Goal: Task Accomplishment & Management: Manage account settings

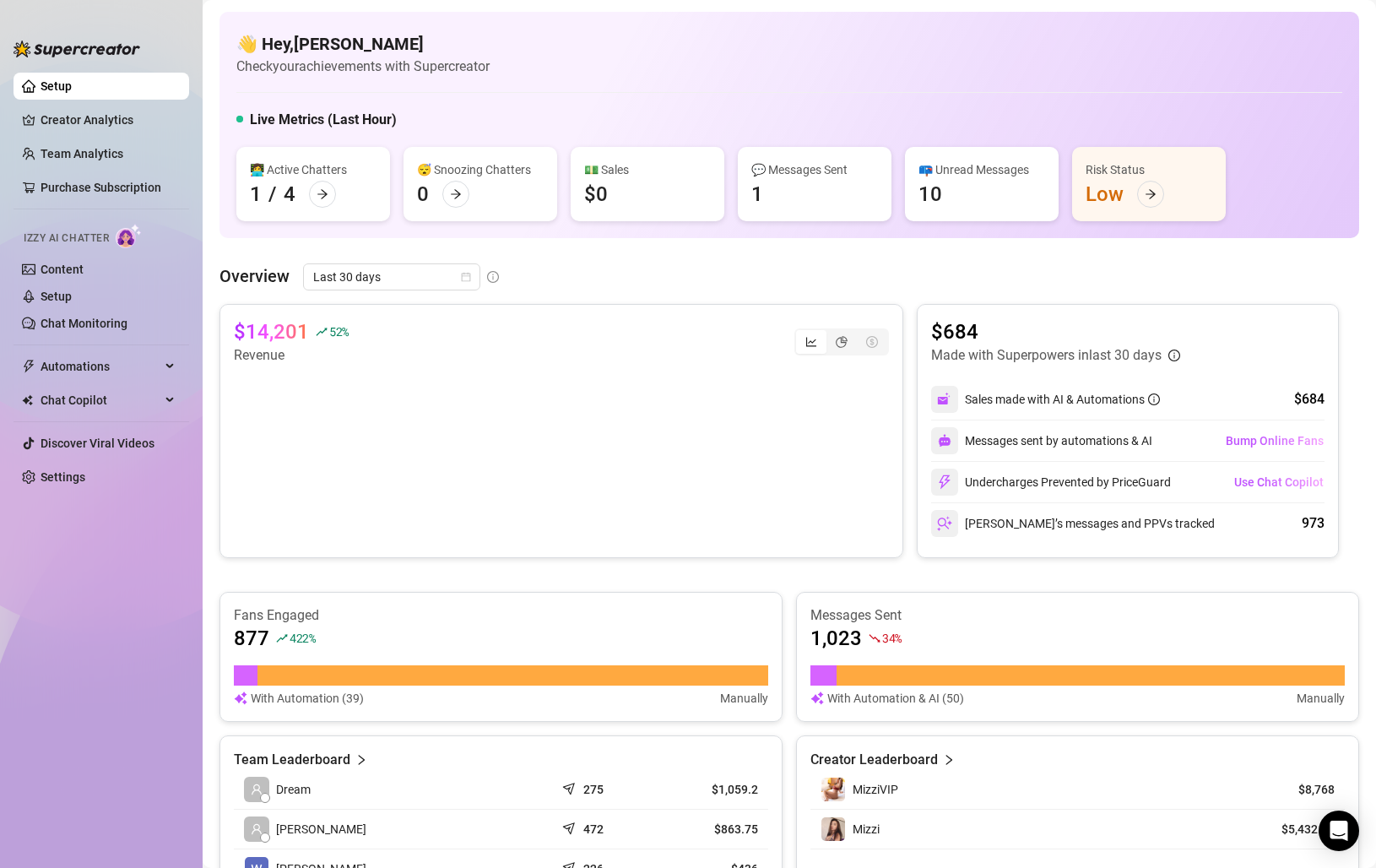
scroll to position [85, 0]
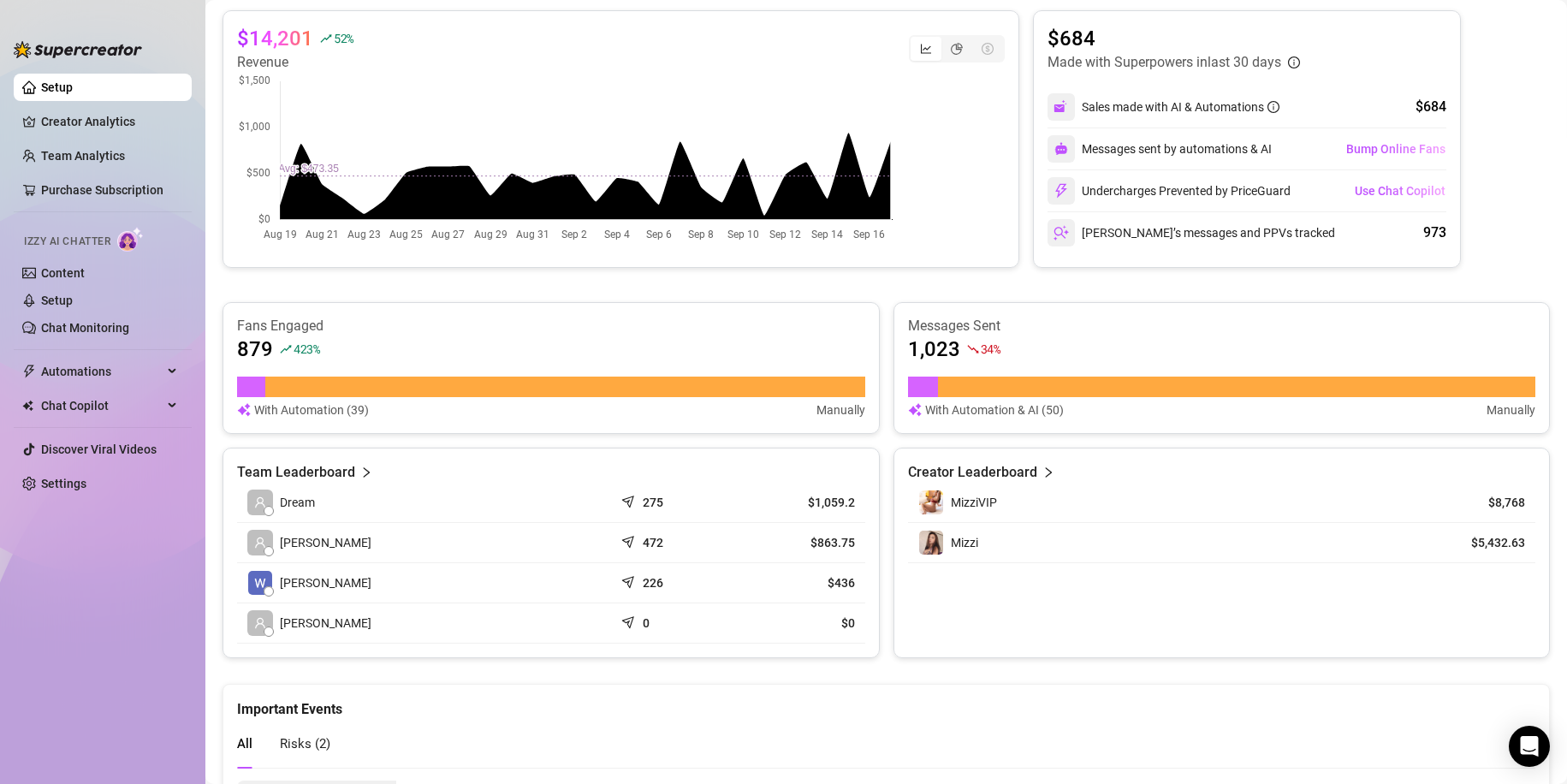
scroll to position [495, 0]
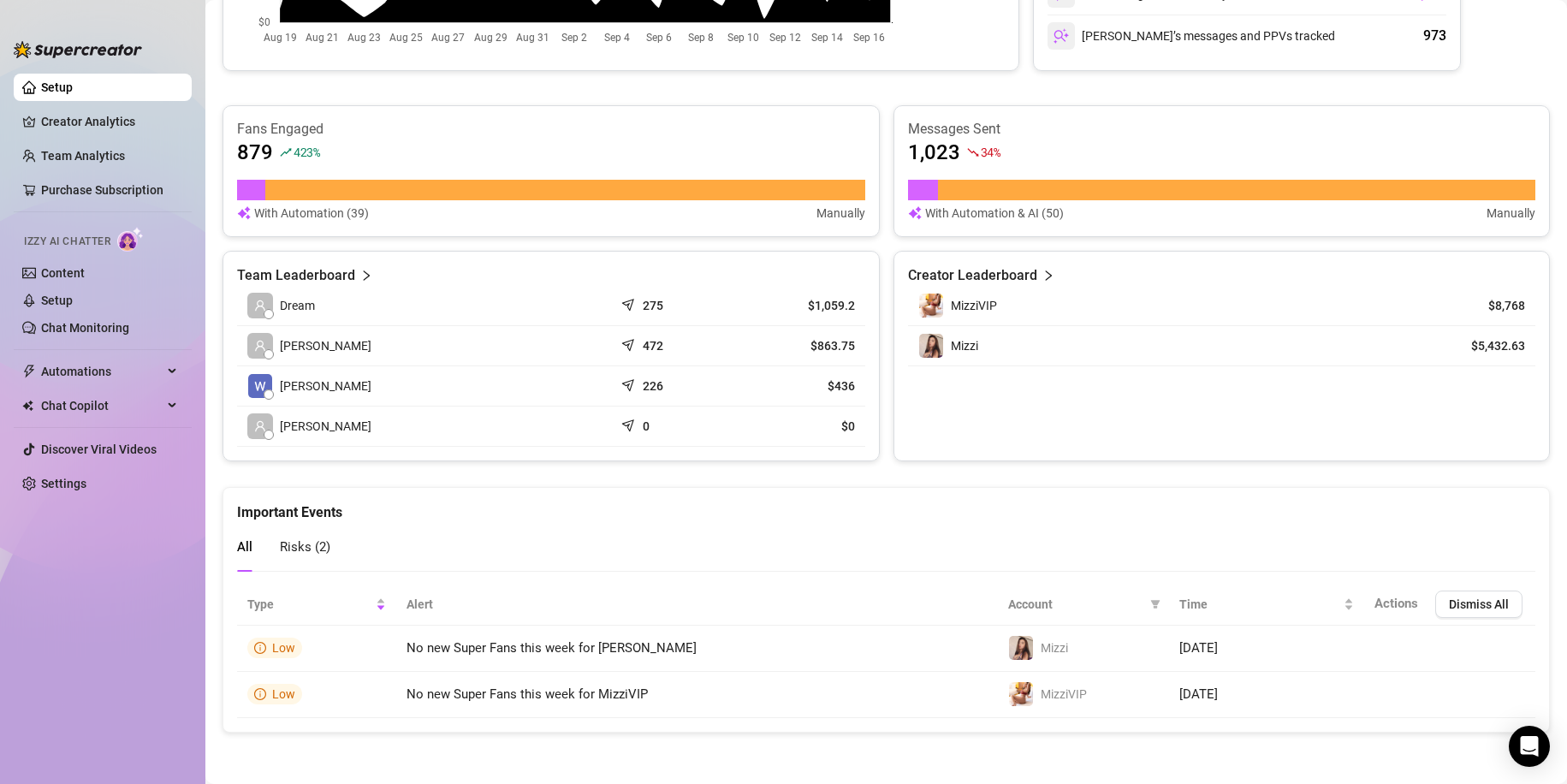
click at [337, 271] on article "Team Leaderboard" at bounding box center [296, 275] width 119 height 21
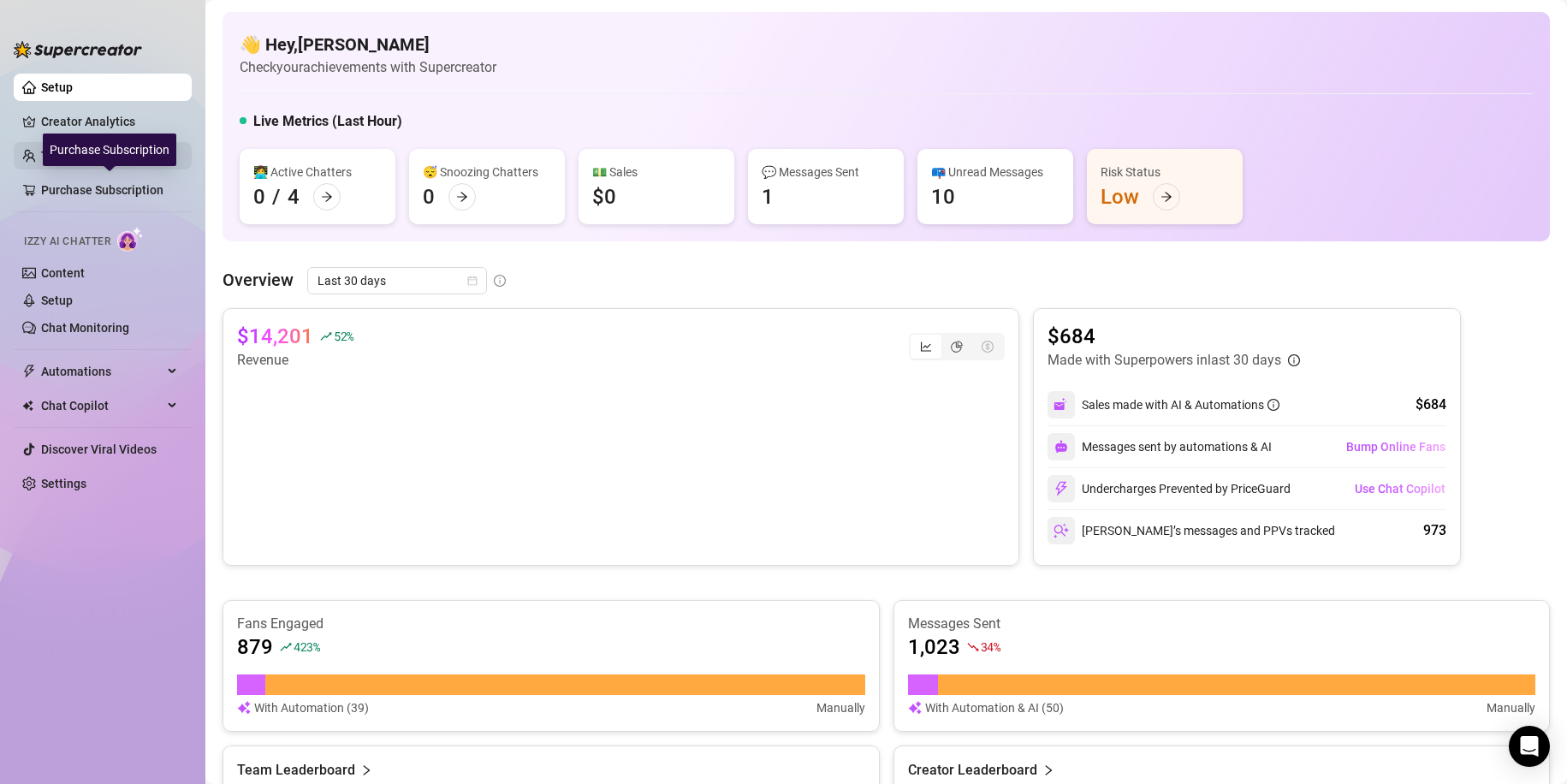
click at [97, 154] on div "Purchase Subscription" at bounding box center [109, 149] width 133 height 33
click at [64, 154] on link "Team Analytics" at bounding box center [83, 156] width 84 height 14
click at [92, 113] on link "Creator Analytics" at bounding box center [110, 121] width 137 height 28
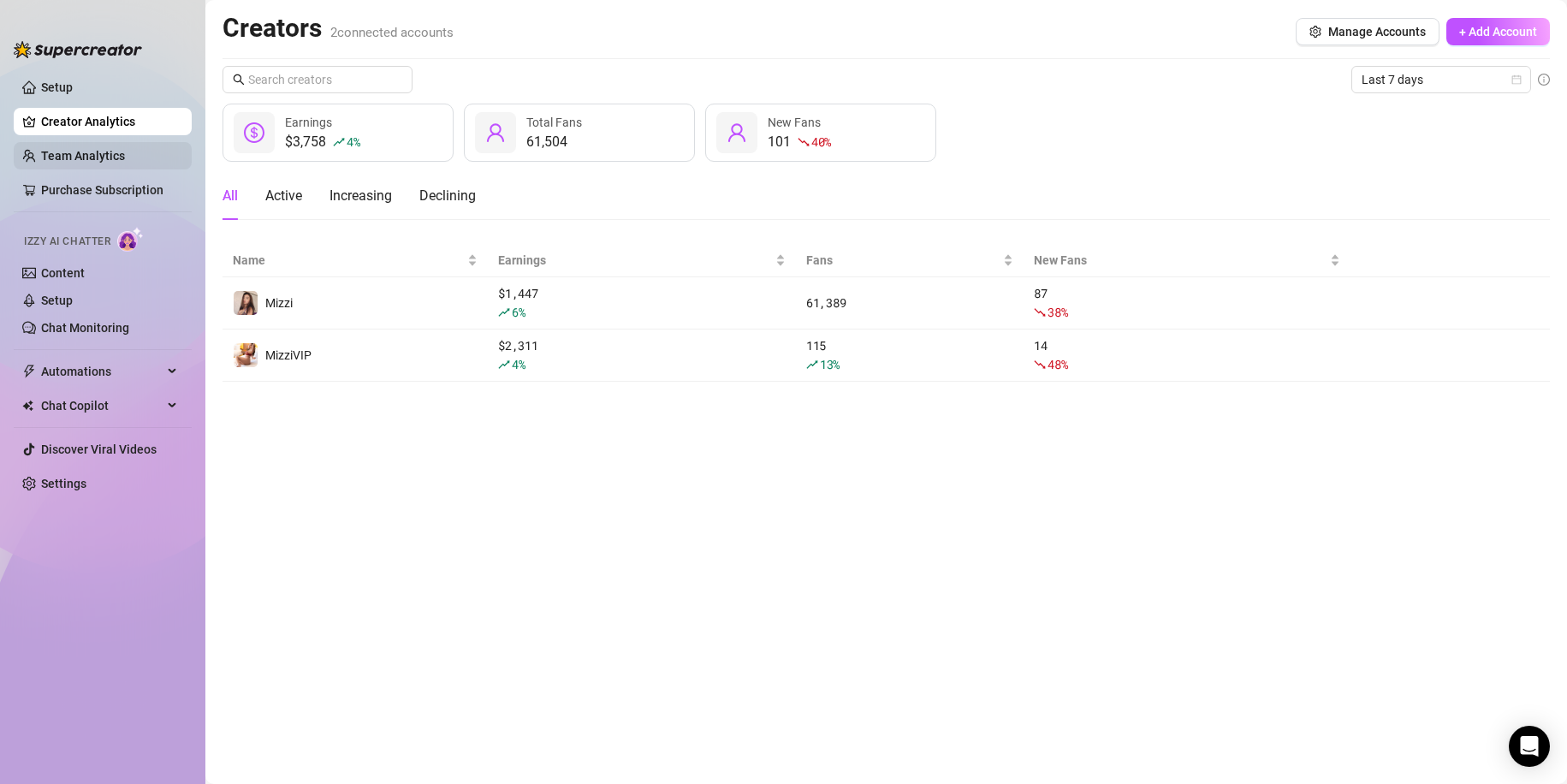
click at [93, 155] on link "Team Analytics" at bounding box center [83, 156] width 84 height 14
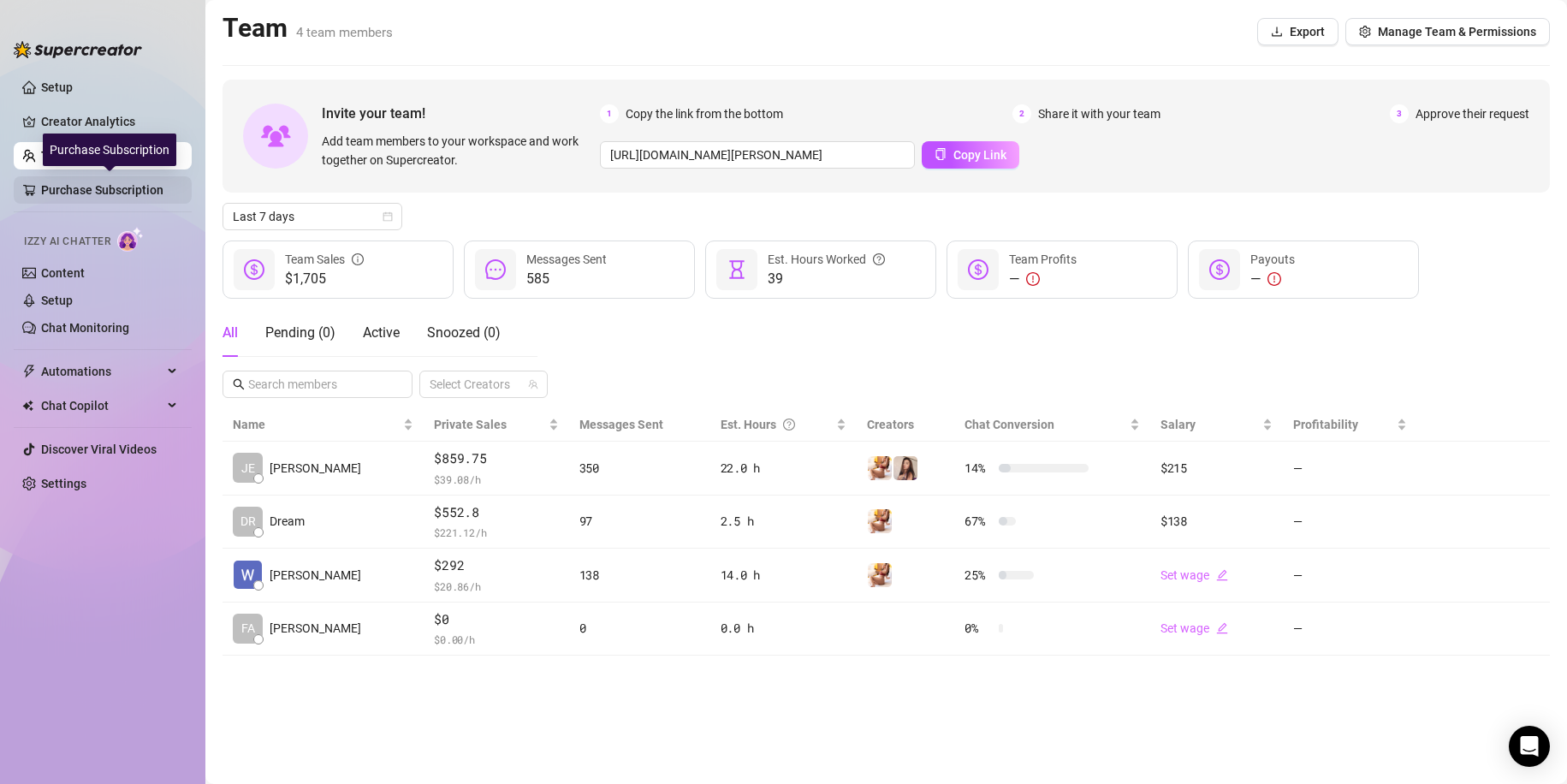
click at [97, 192] on link "Purchase Subscription" at bounding box center [110, 190] width 137 height 28
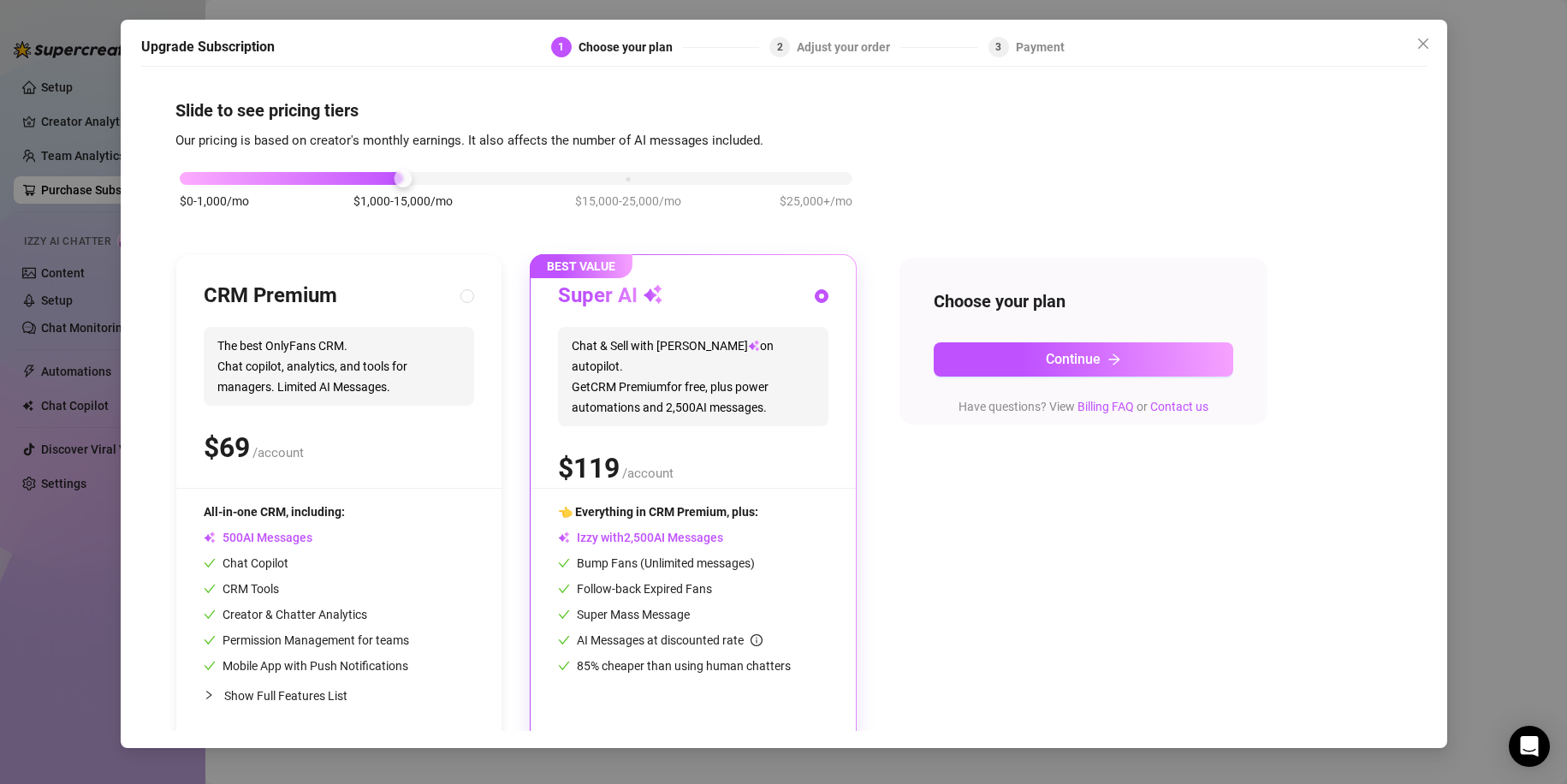
click at [475, 297] on div "CRM Premium The best OnlyFans CRM. Chat copilot, analytics, and tools for manag…" at bounding box center [338, 499] width 325 height 488
radio input "true"
radio input "false"
click at [1394, 44] on icon "close" at bounding box center [1424, 43] width 14 height 14
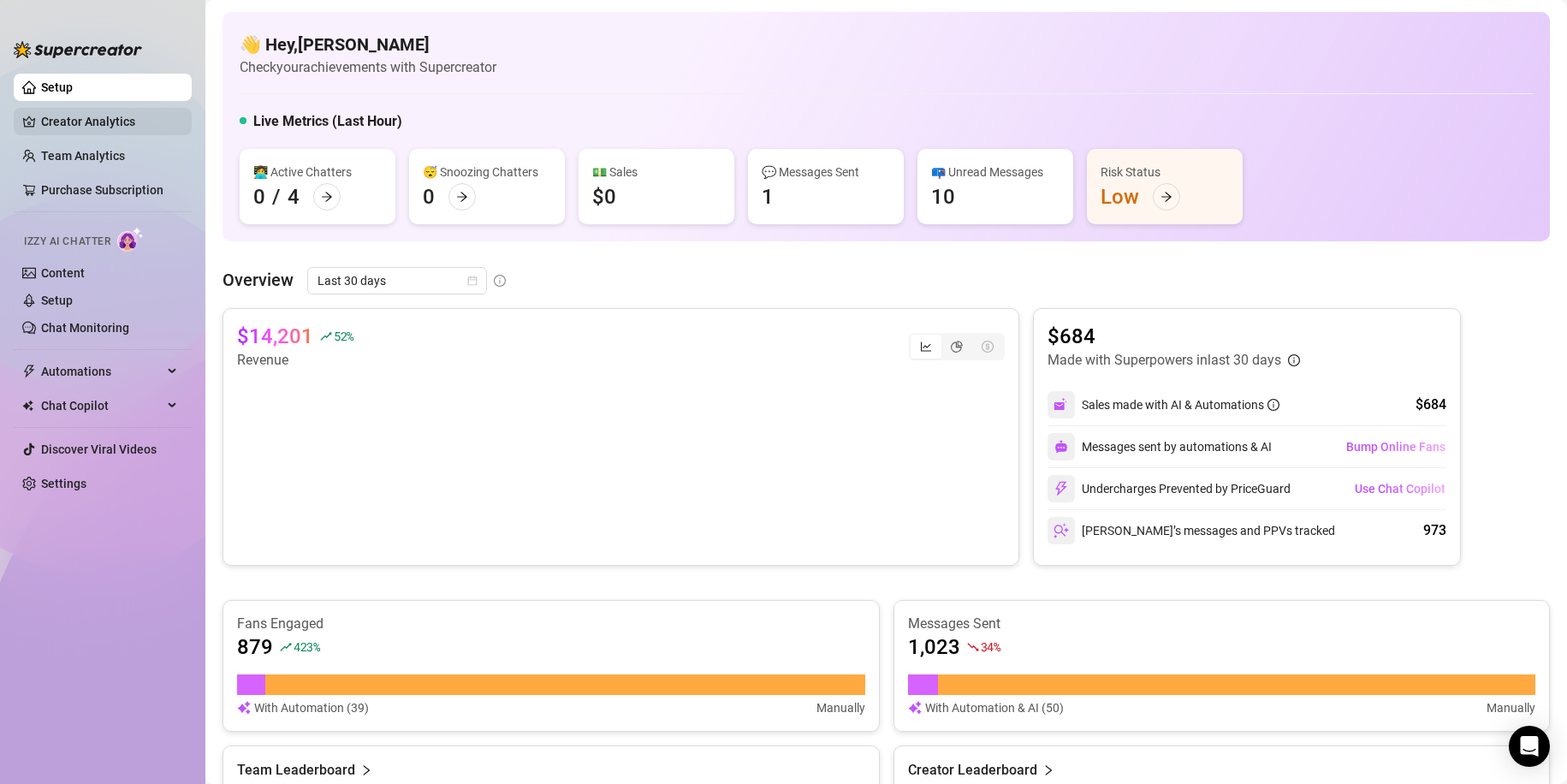
click at [99, 121] on link "Creator Analytics" at bounding box center [110, 121] width 137 height 28
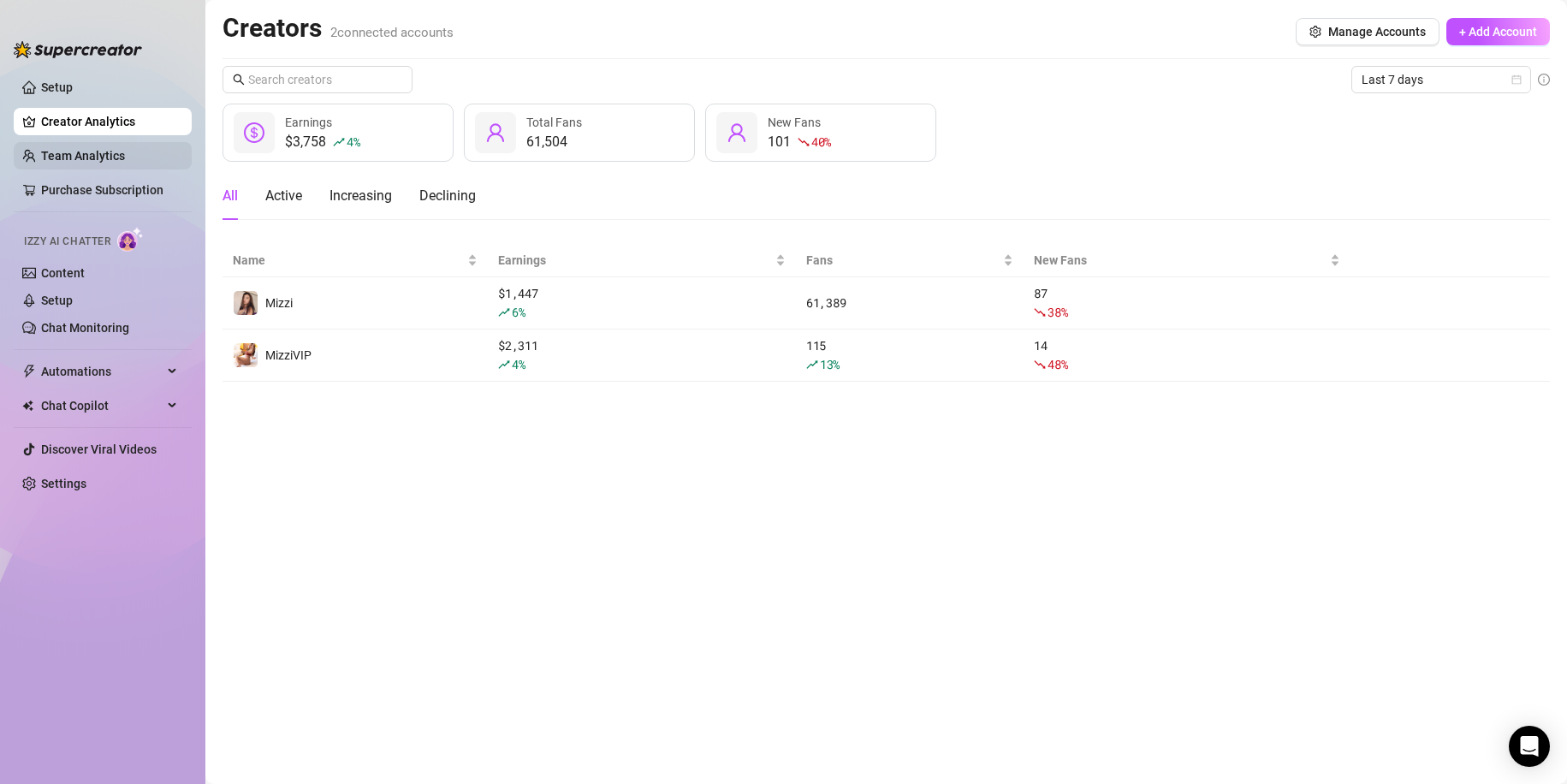
click at [105, 157] on link "Team Analytics" at bounding box center [83, 156] width 84 height 14
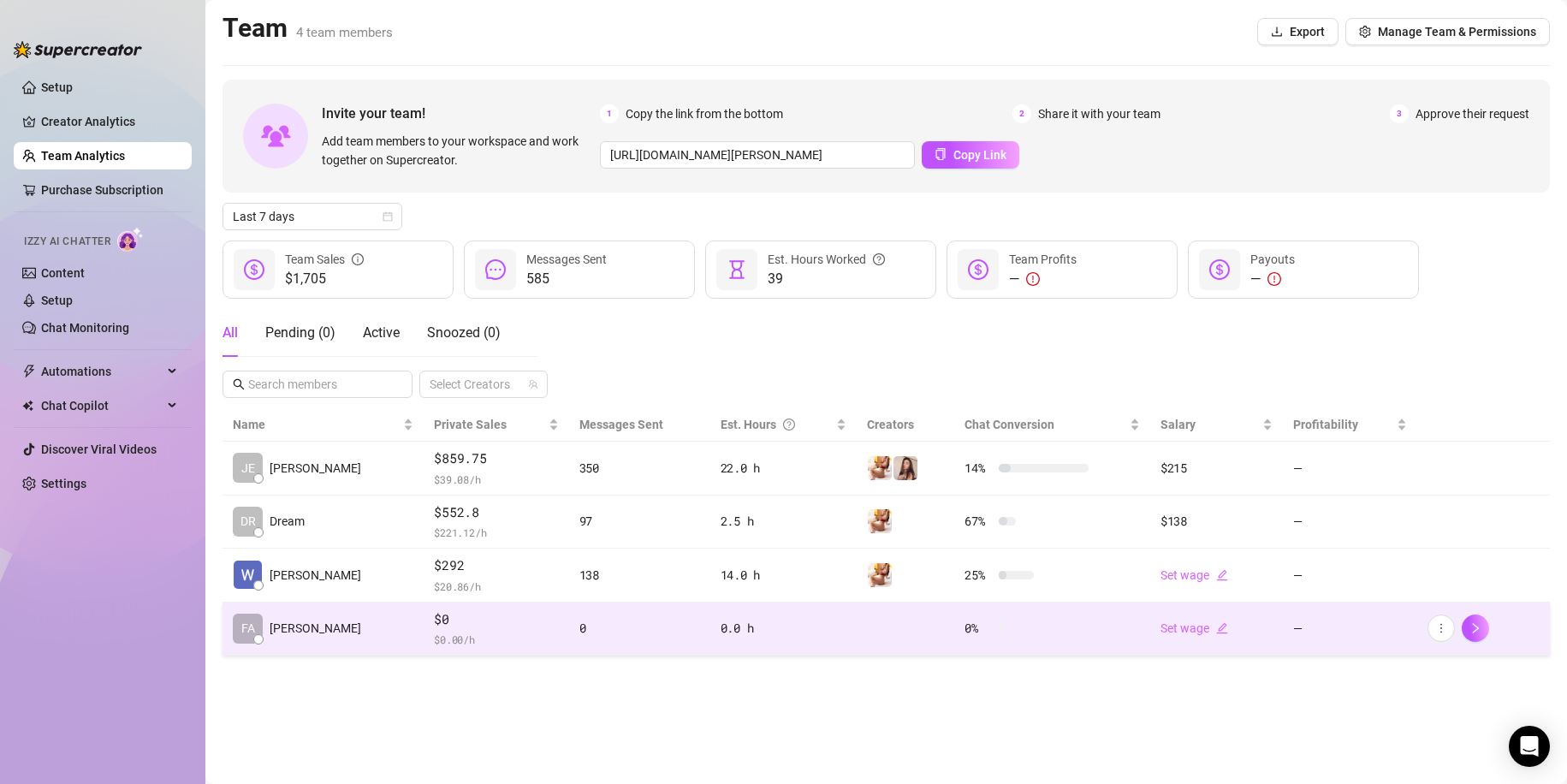
drag, startPoint x: 962, startPoint y: 605, endPoint x: 960, endPoint y: 619, distance: 14.1
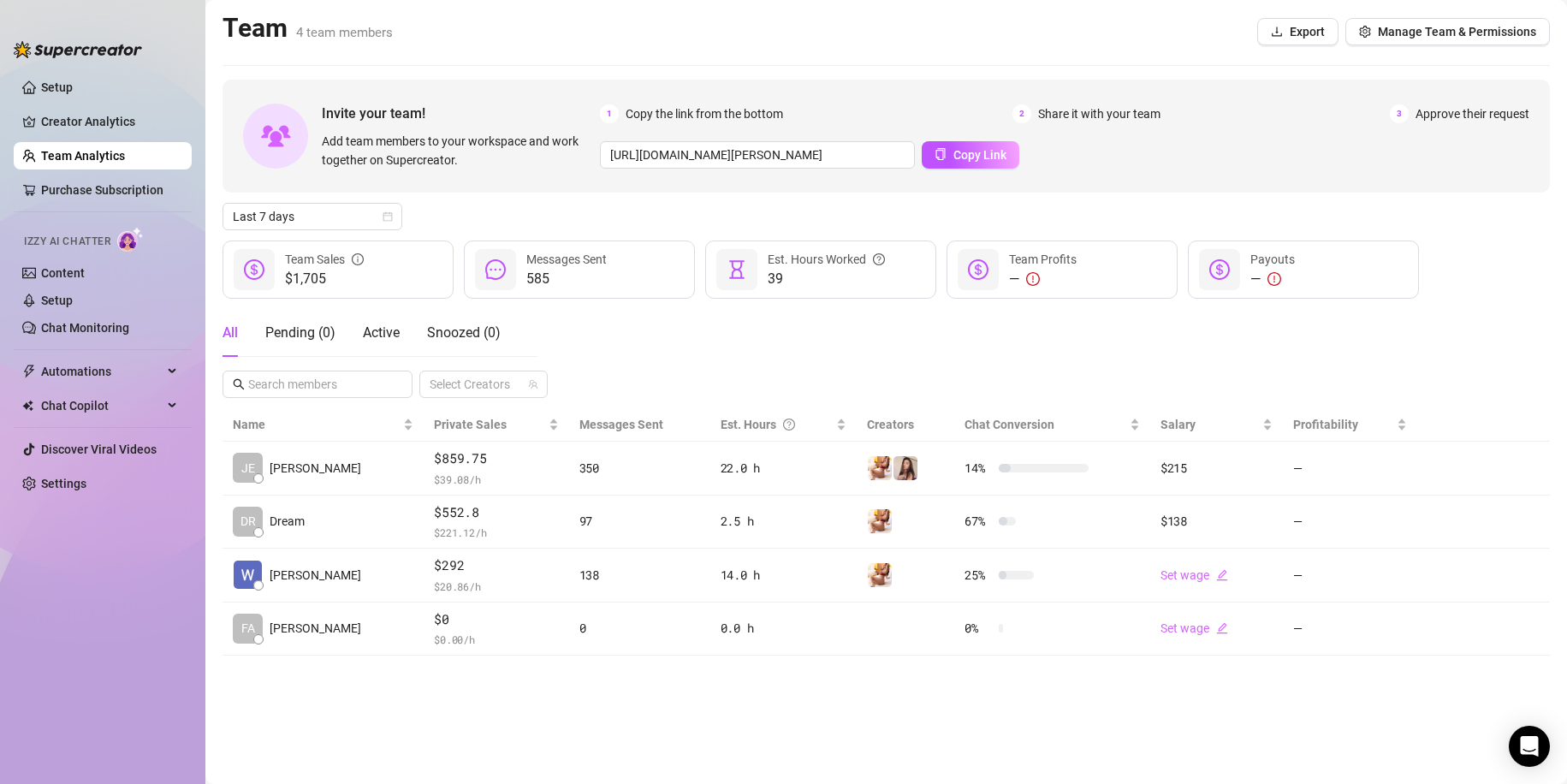
drag, startPoint x: 960, startPoint y: 619, endPoint x: 770, endPoint y: 726, distance: 218.1
click at [770, 726] on main "Team 4 team members Export Manage Team & Permissions Invite your team! Add team…" at bounding box center [886, 392] width 1361 height 784
click at [79, 110] on link "Creator Analytics" at bounding box center [110, 121] width 137 height 28
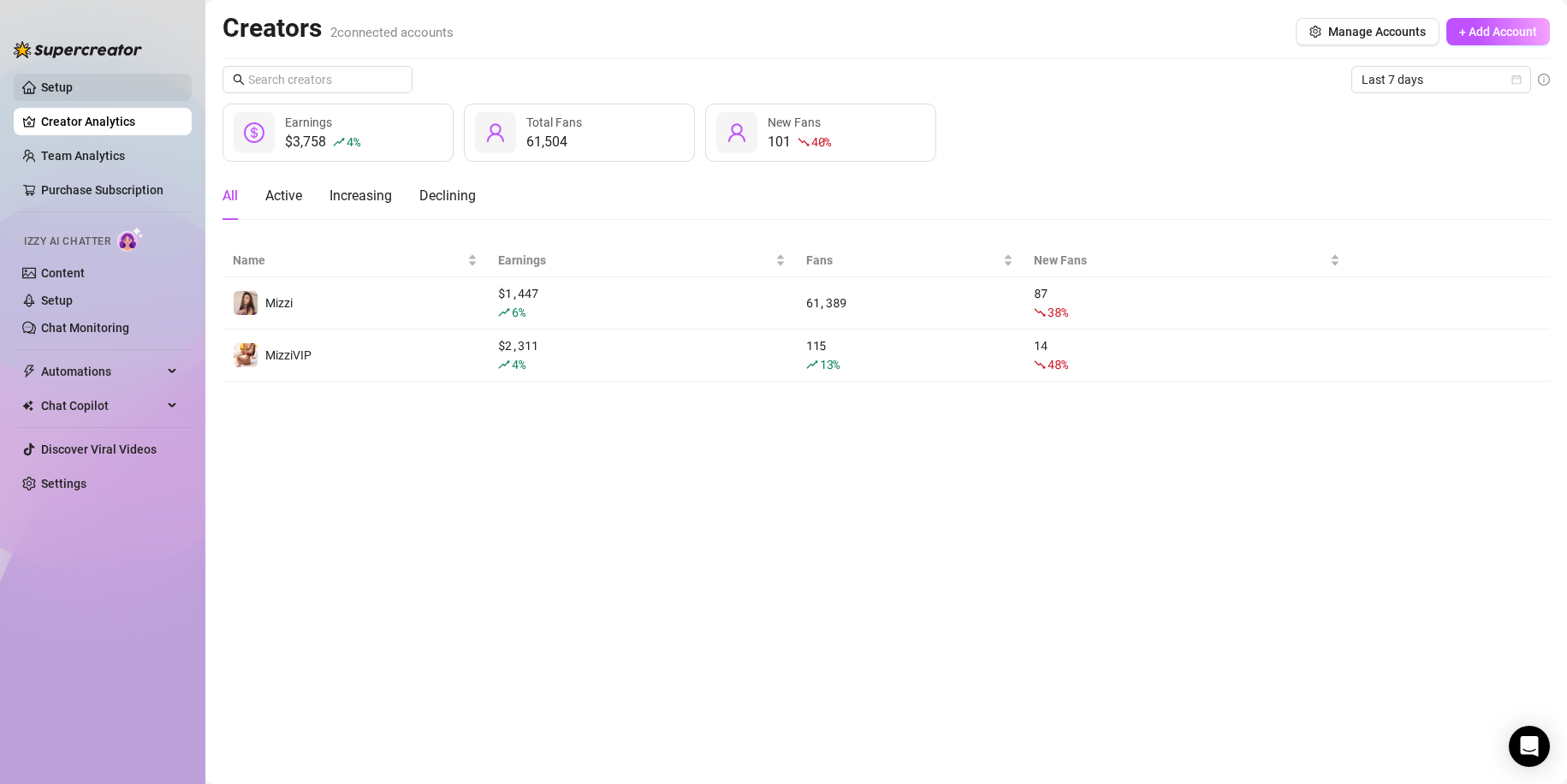
click at [73, 91] on link "Setup" at bounding box center [57, 87] width 32 height 14
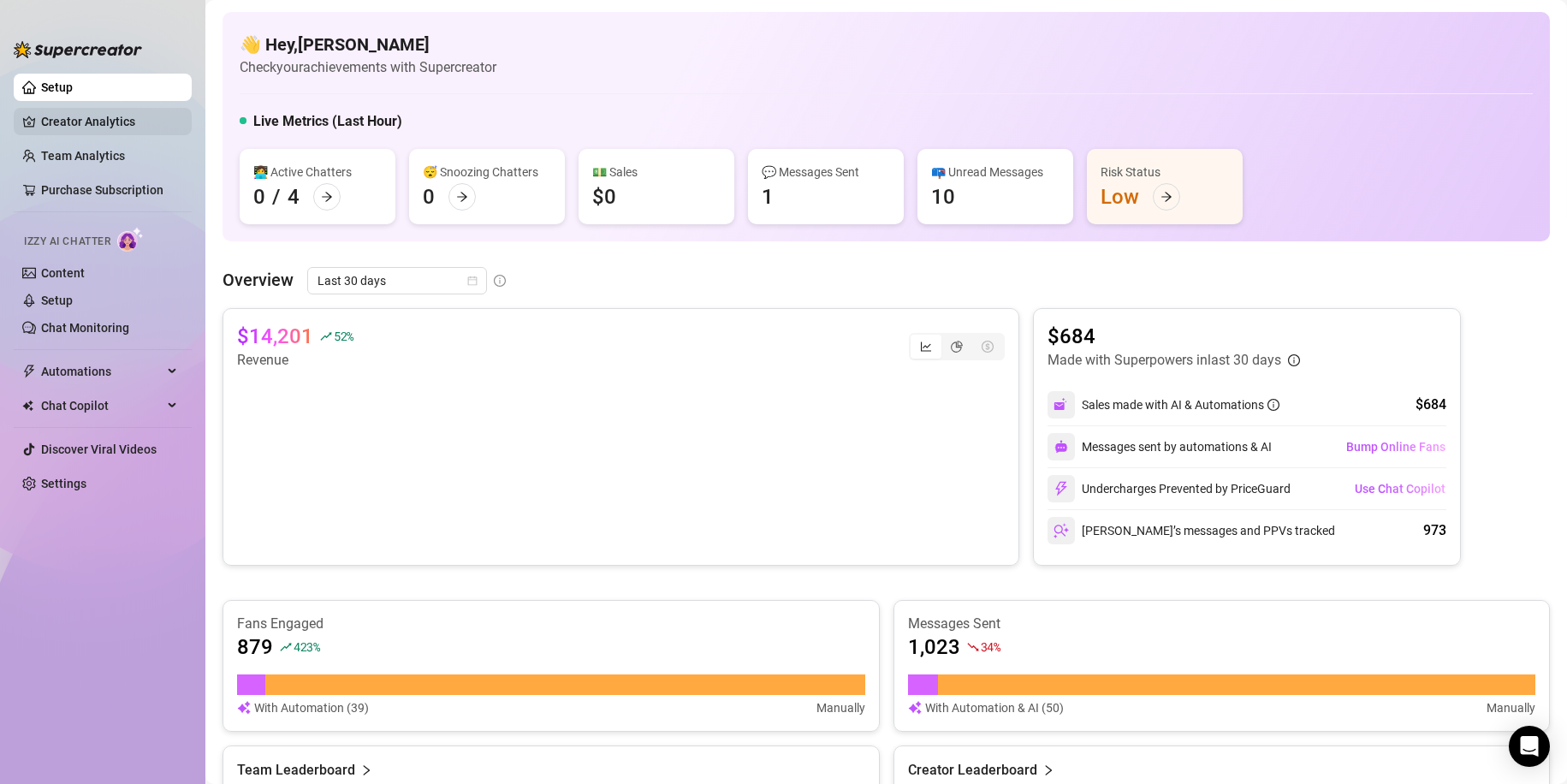
click at [106, 118] on link "Creator Analytics" at bounding box center [110, 121] width 137 height 28
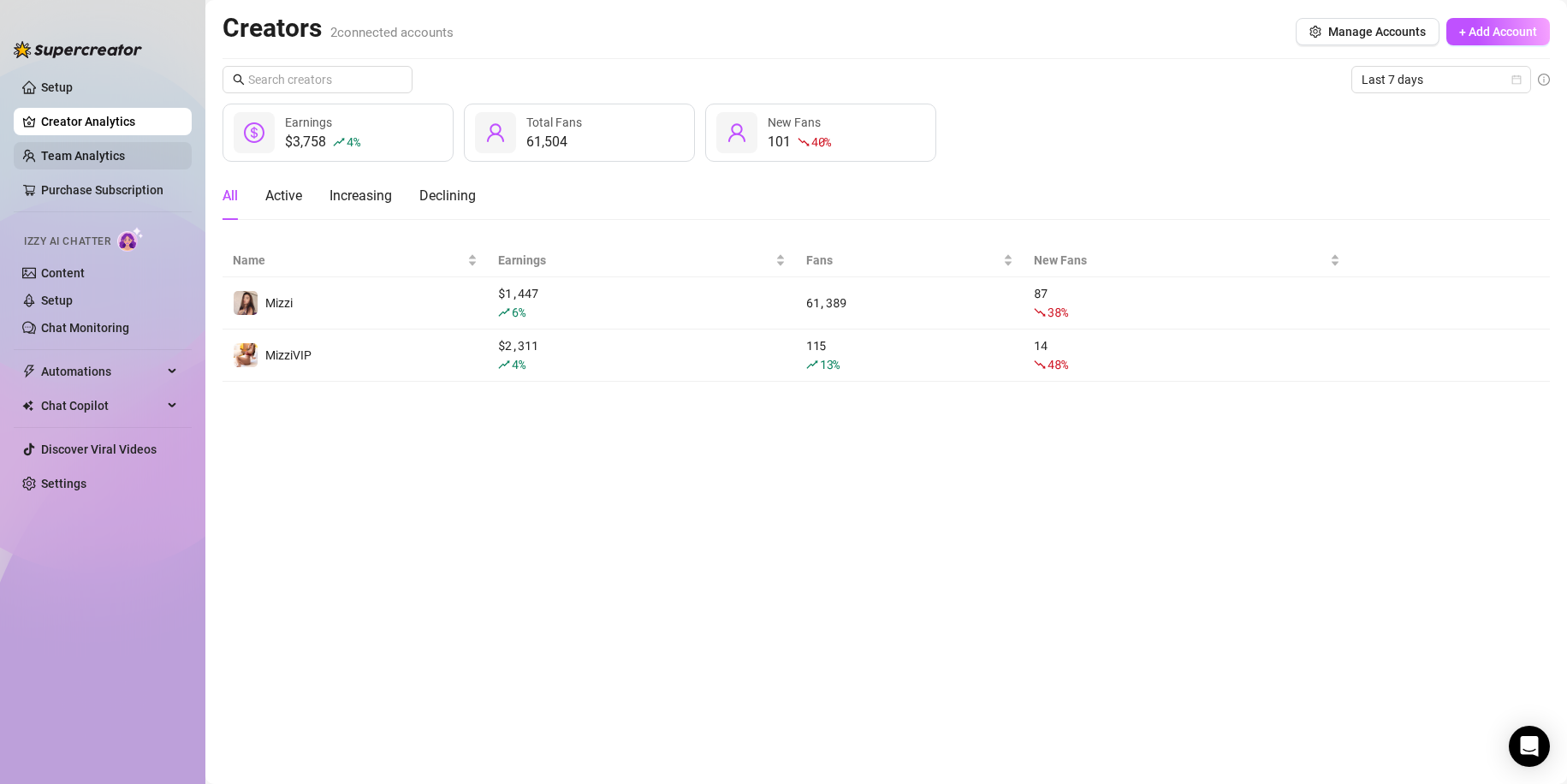
click at [109, 159] on link "Team Analytics" at bounding box center [83, 156] width 84 height 14
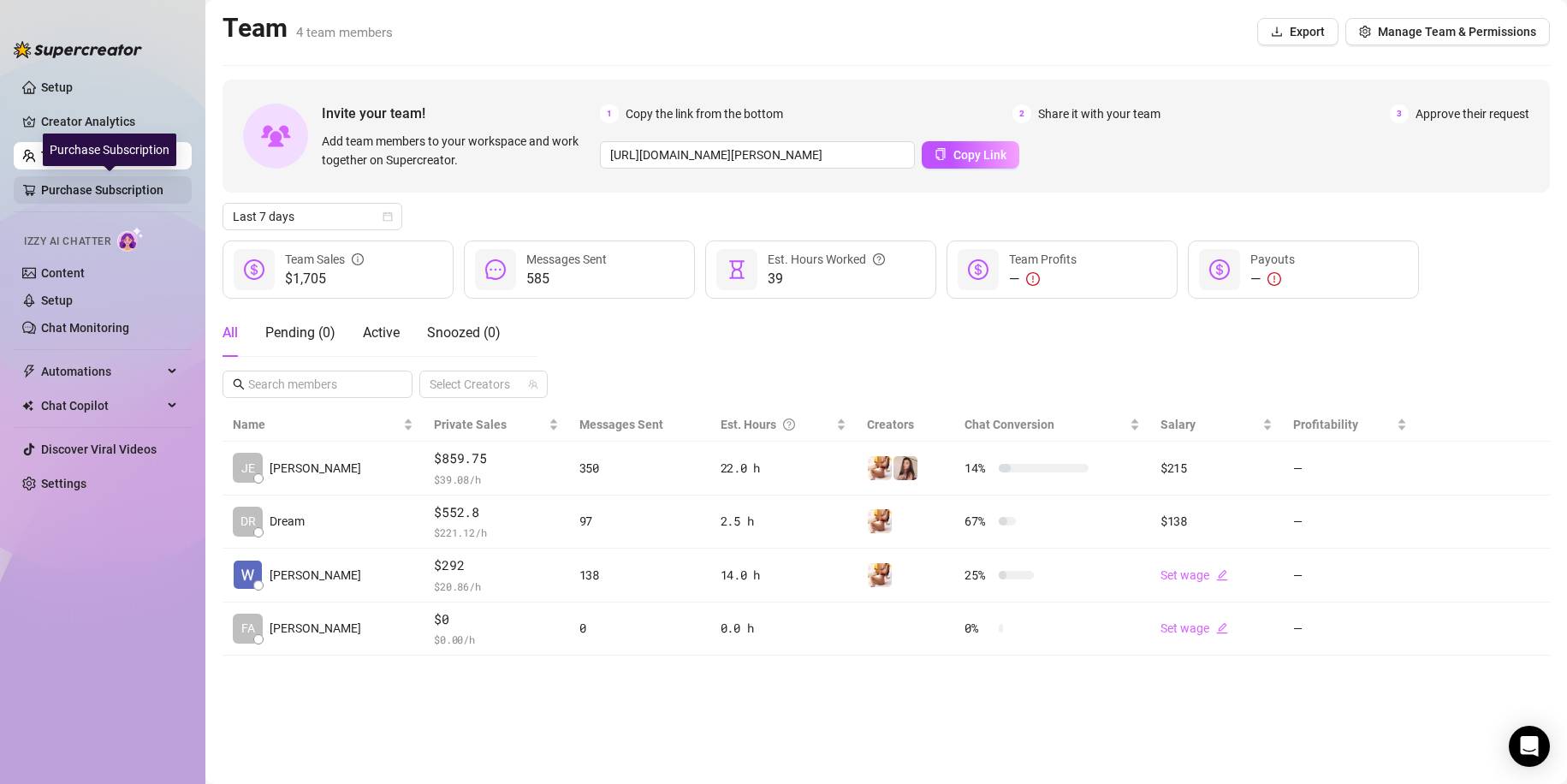
click at [104, 190] on link "Purchase Subscription" at bounding box center [110, 190] width 137 height 28
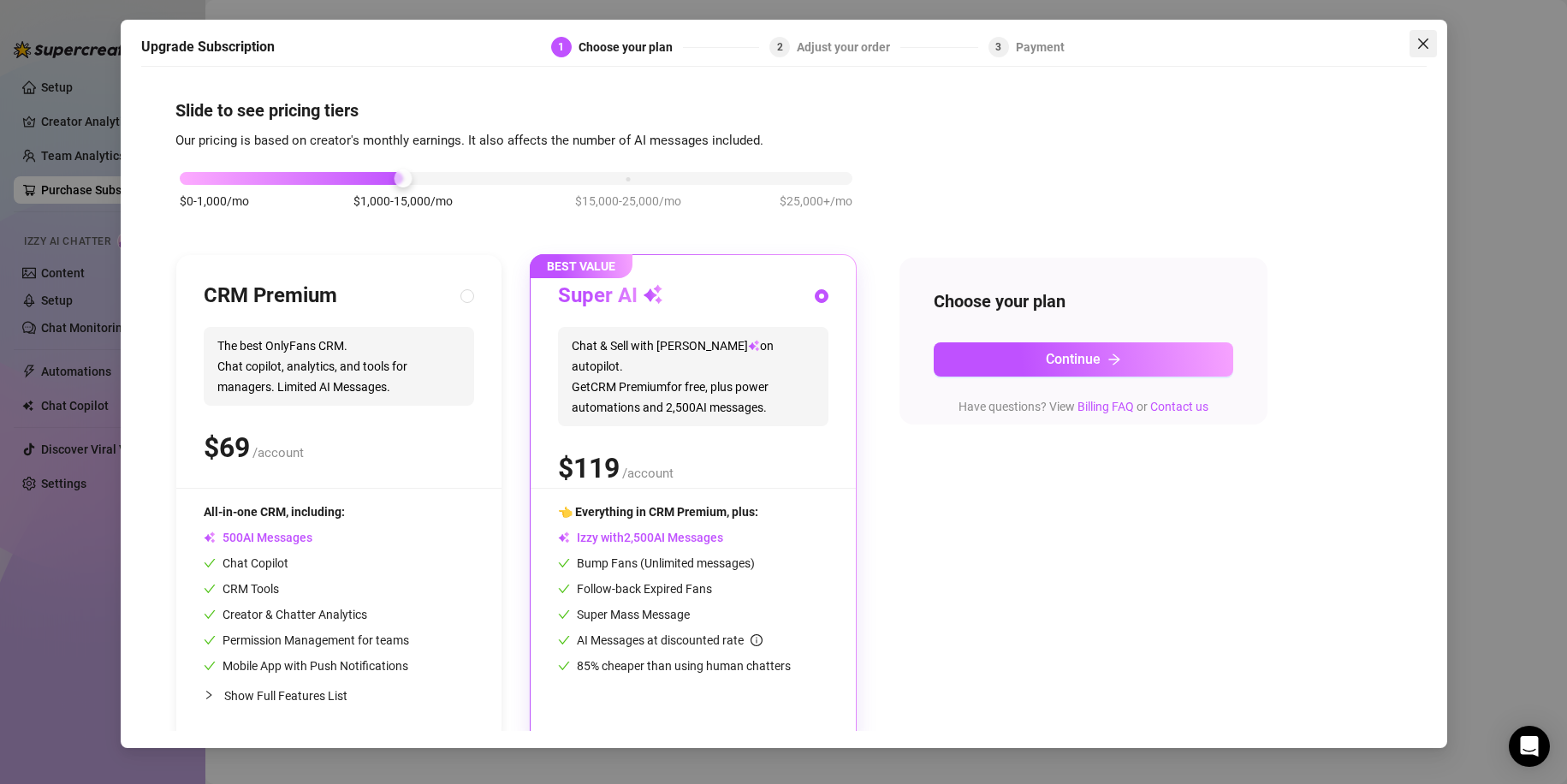
click at [1394, 43] on icon "close" at bounding box center [1424, 43] width 14 height 14
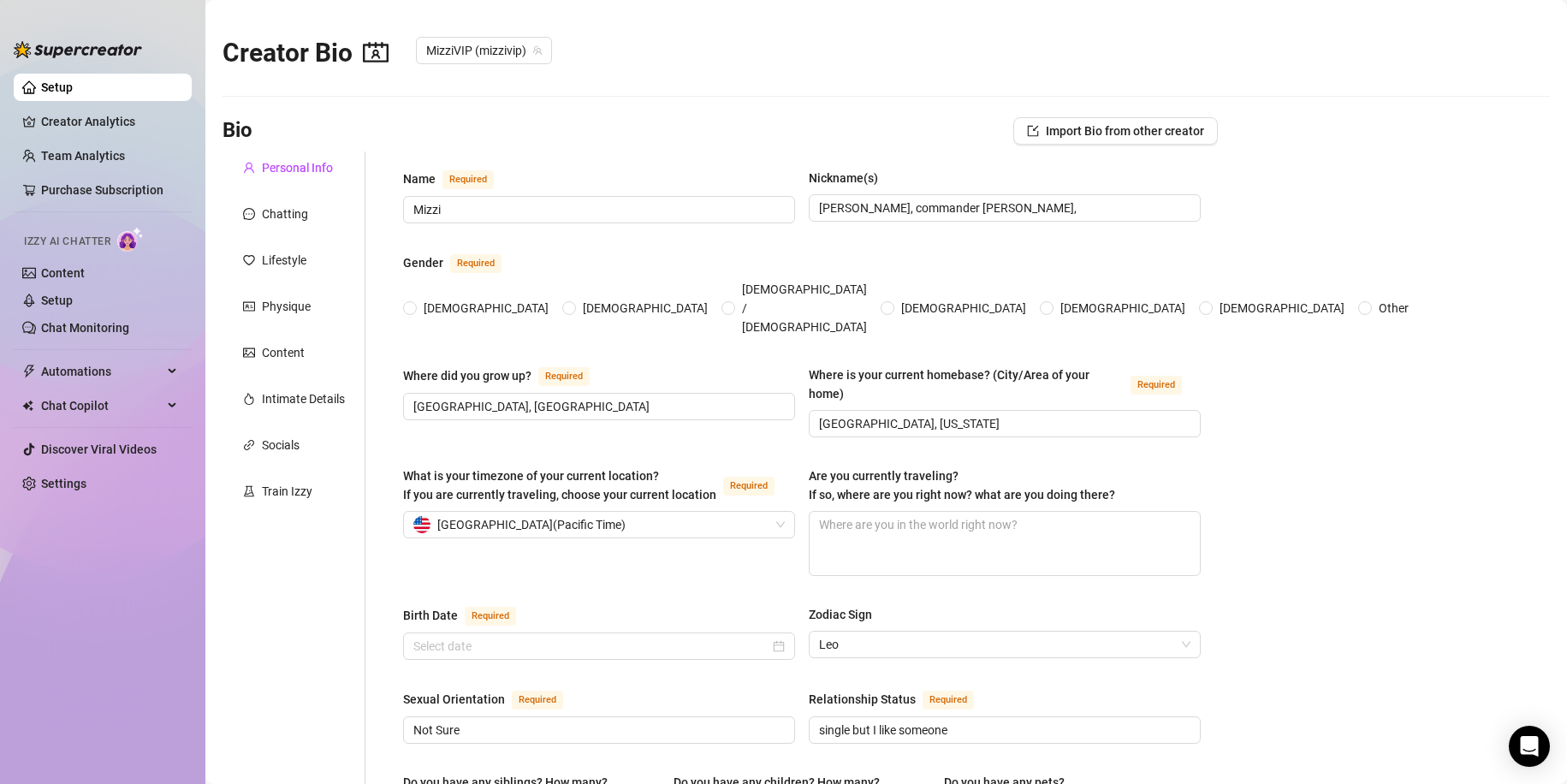
radio input "true"
type input "August 6th, 1990"
click at [56, 126] on link "Creator Analytics" at bounding box center [110, 121] width 137 height 28
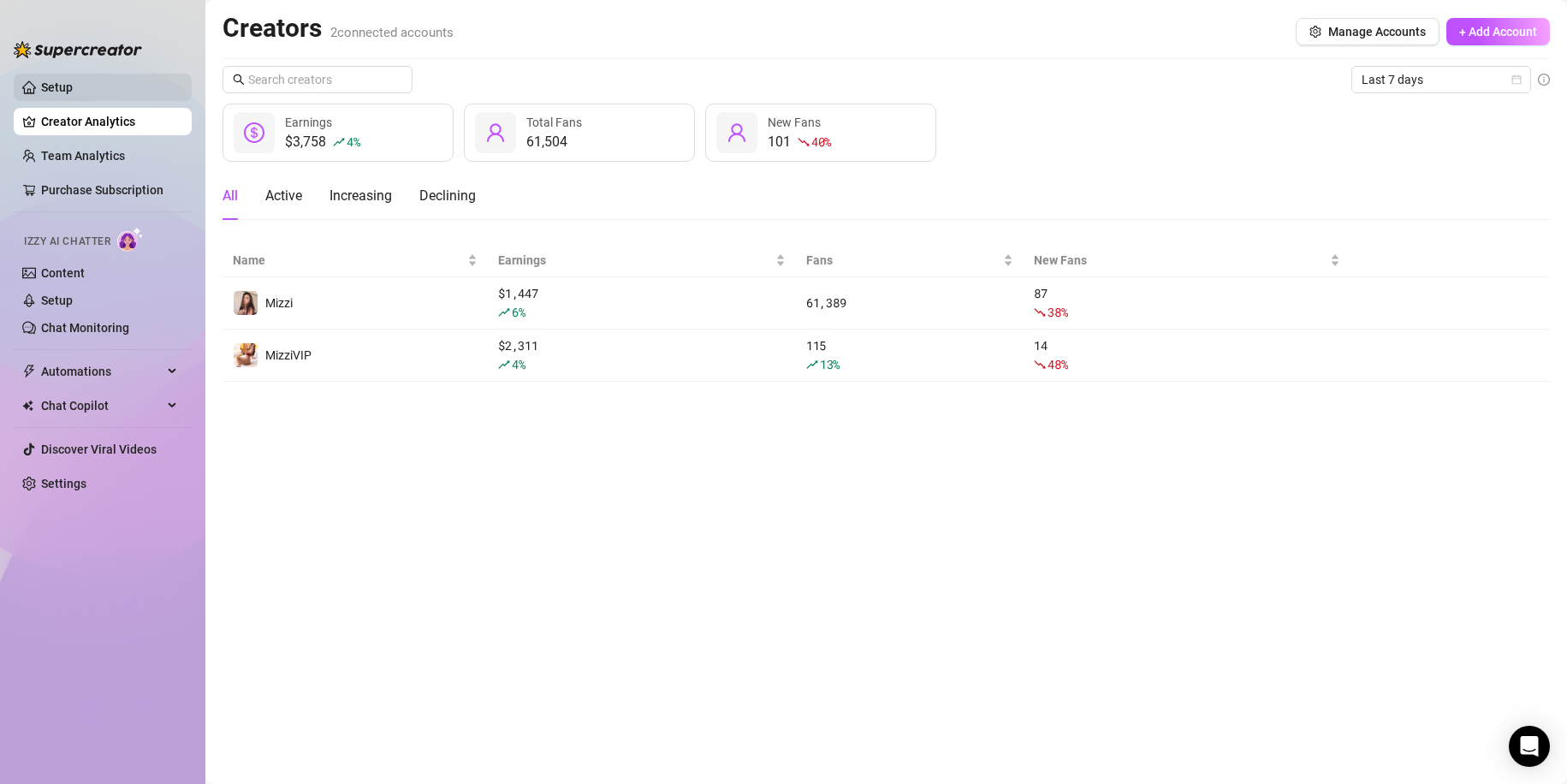
click at [73, 82] on link "Setup" at bounding box center [57, 87] width 32 height 14
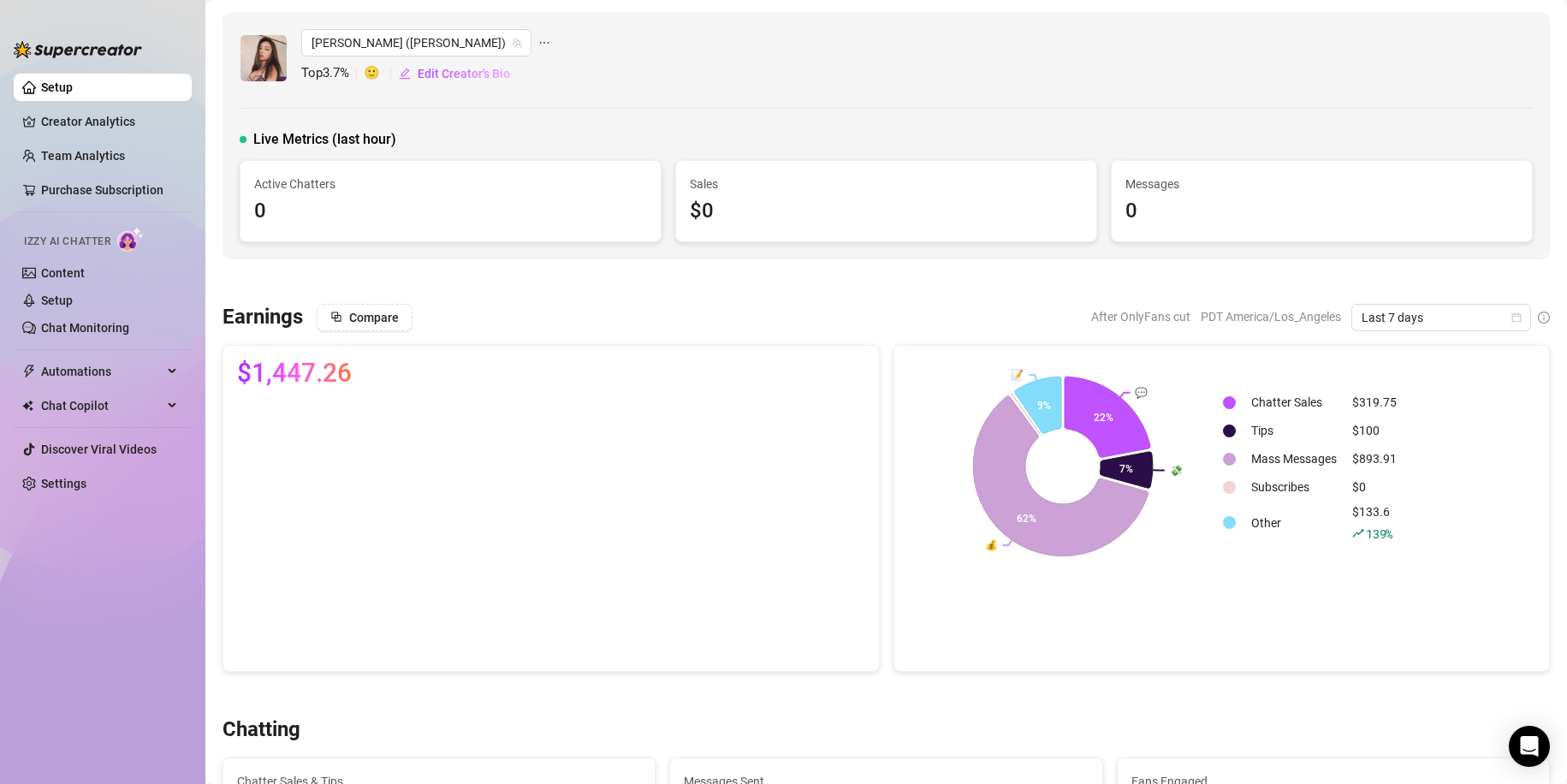
click at [260, 132] on span "Live Metrics (last hour)" at bounding box center [324, 139] width 143 height 21
click at [432, 209] on div "0" at bounding box center [451, 211] width 393 height 33
click at [73, 91] on link "Setup" at bounding box center [57, 87] width 32 height 14
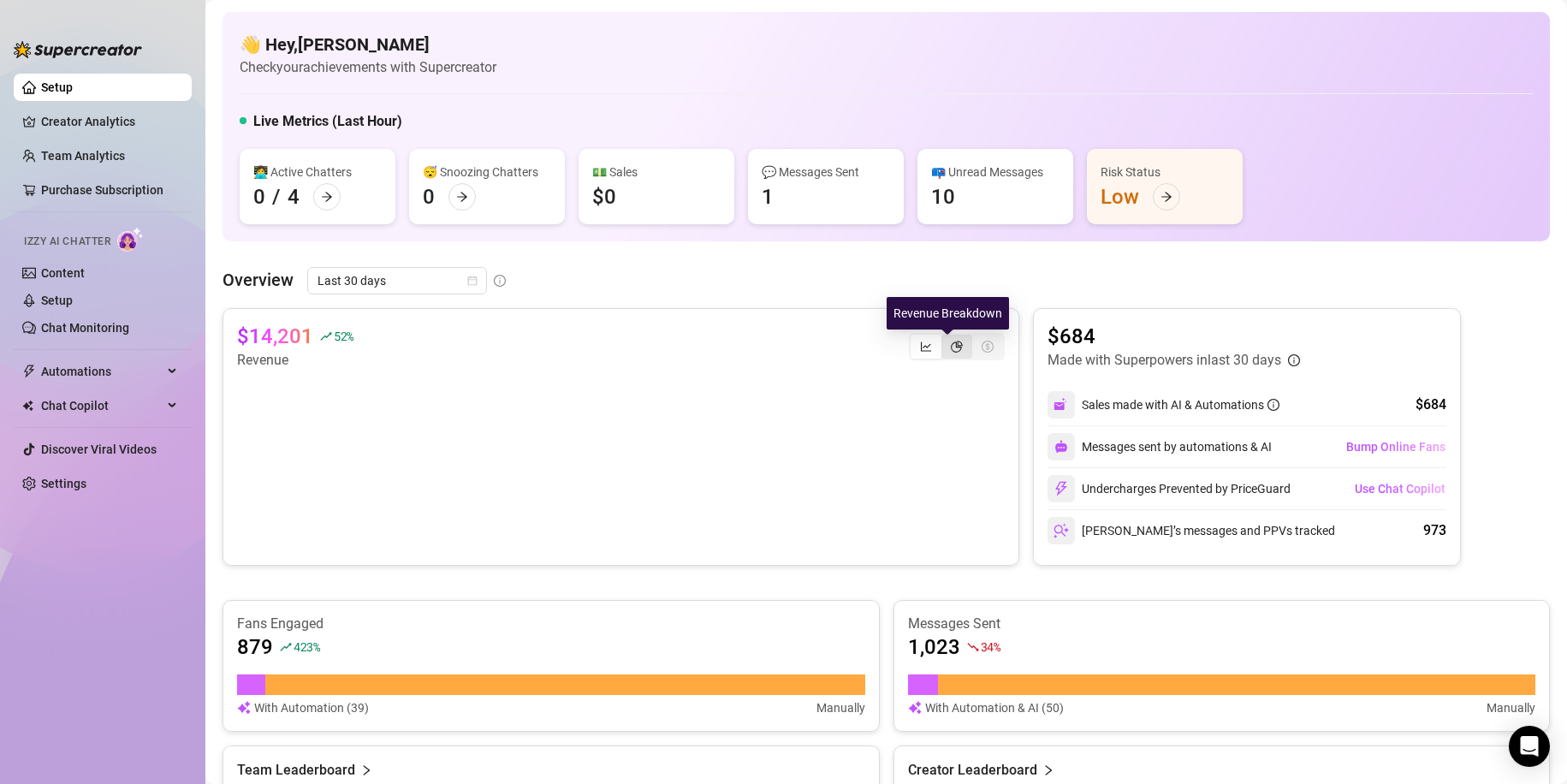
click at [950, 348] on icon "pie-chart" at bounding box center [956, 347] width 12 height 12
click at [946, 337] on input "segmented control" at bounding box center [946, 337] width 0 height 0
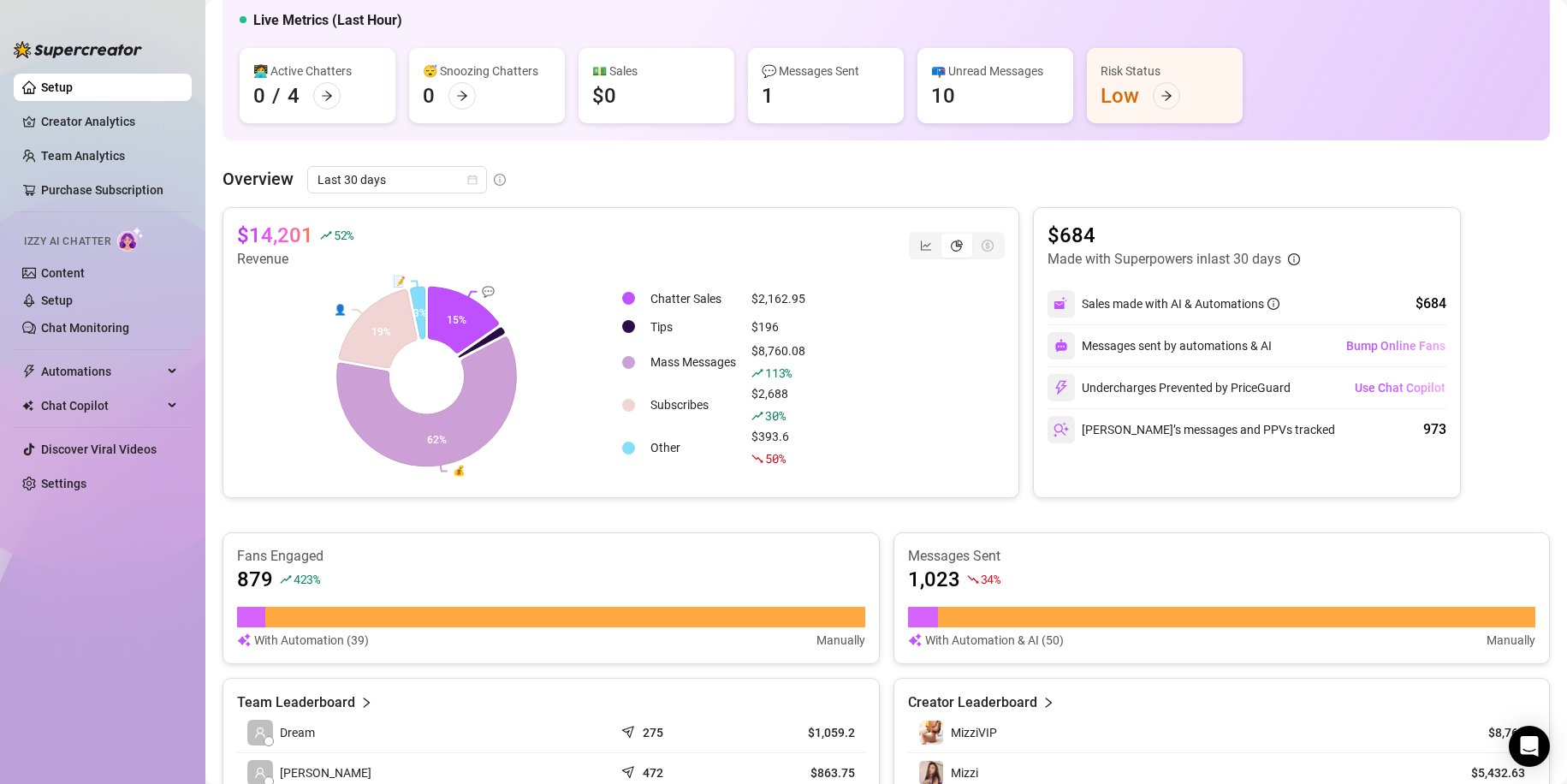
scroll to position [528, 0]
